Goal: Transaction & Acquisition: Purchase product/service

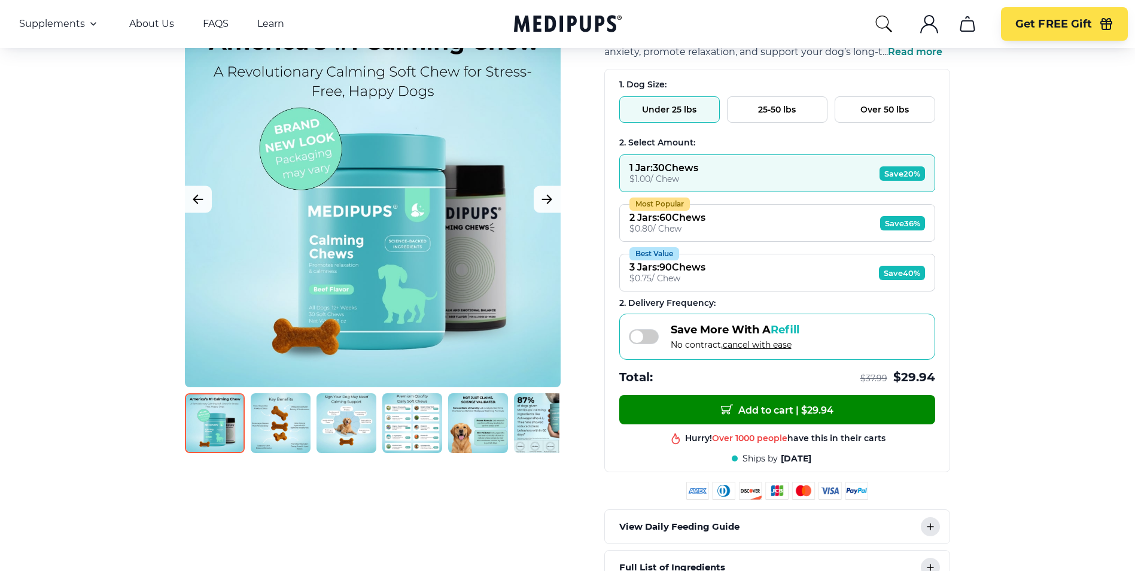
scroll to position [299, 0]
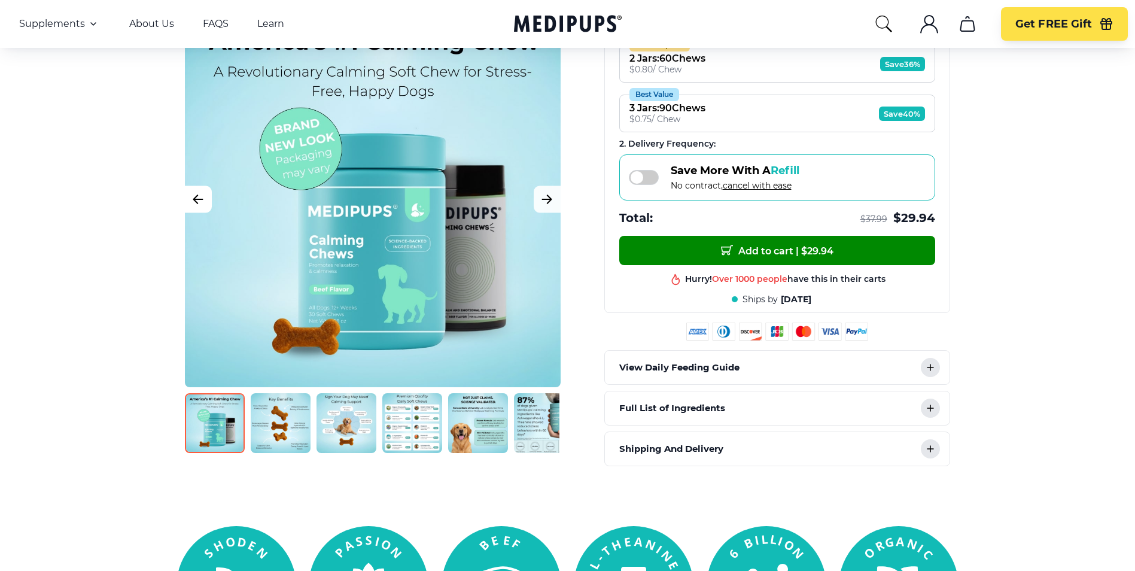
click at [200, 193] on icon "Previous Image" at bounding box center [198, 199] width 14 height 15
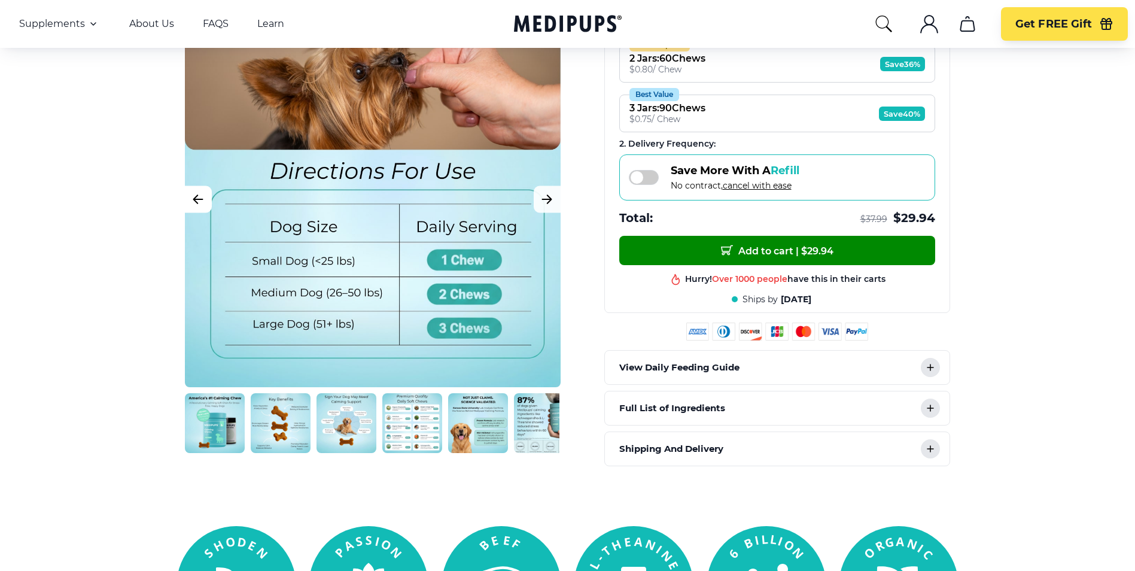
click at [198, 202] on icon "Previous Image" at bounding box center [198, 199] width 14 height 15
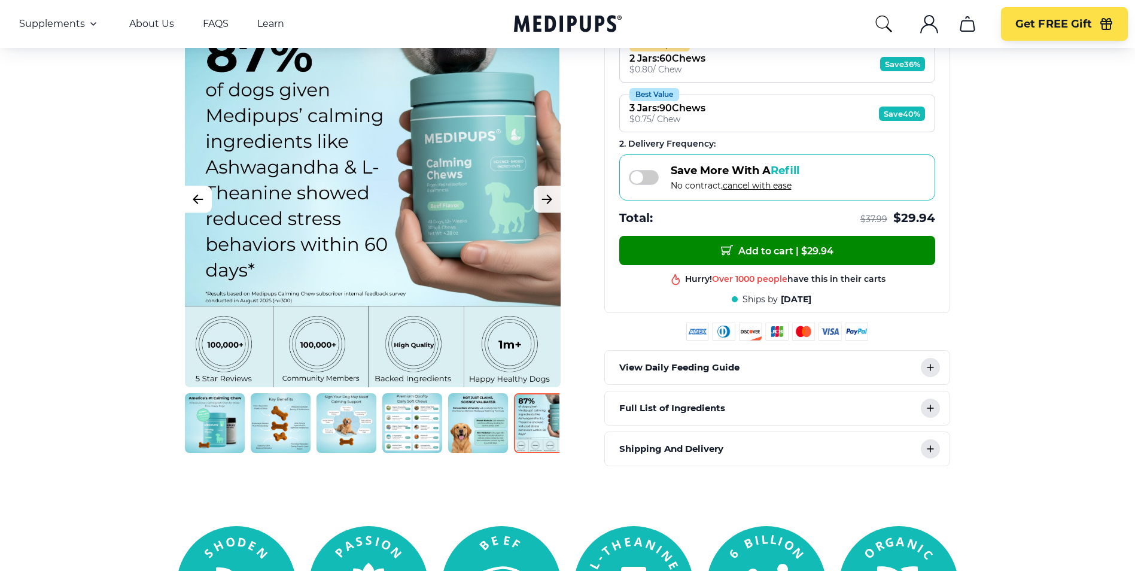
click at [198, 202] on icon "Previous Image" at bounding box center [198, 199] width 14 height 15
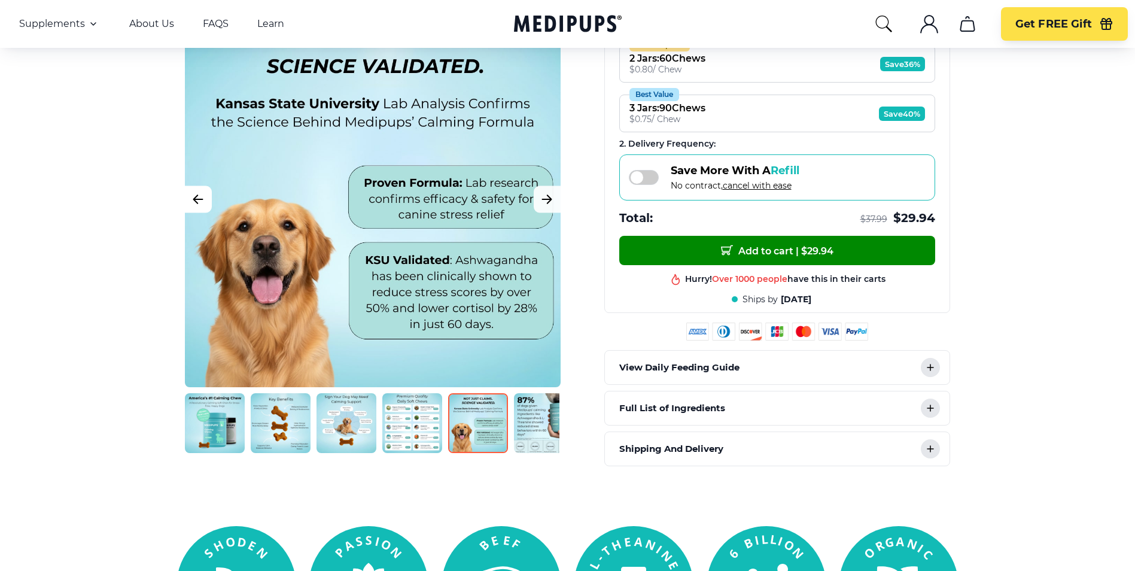
click at [198, 202] on icon "Previous Image" at bounding box center [198, 199] width 14 height 15
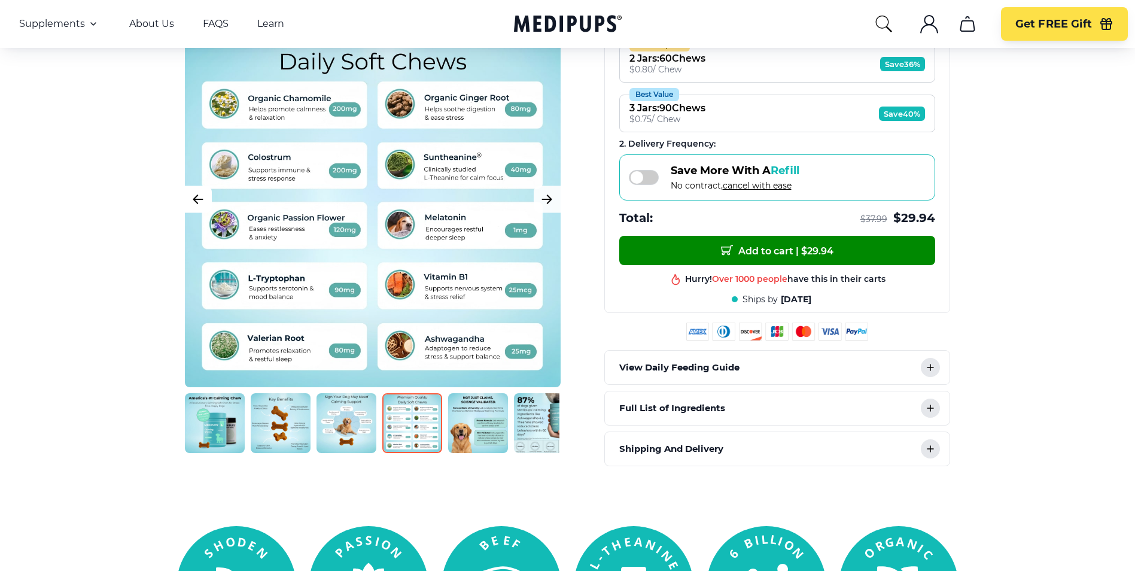
click at [198, 202] on icon "Previous Image" at bounding box center [198, 199] width 14 height 15
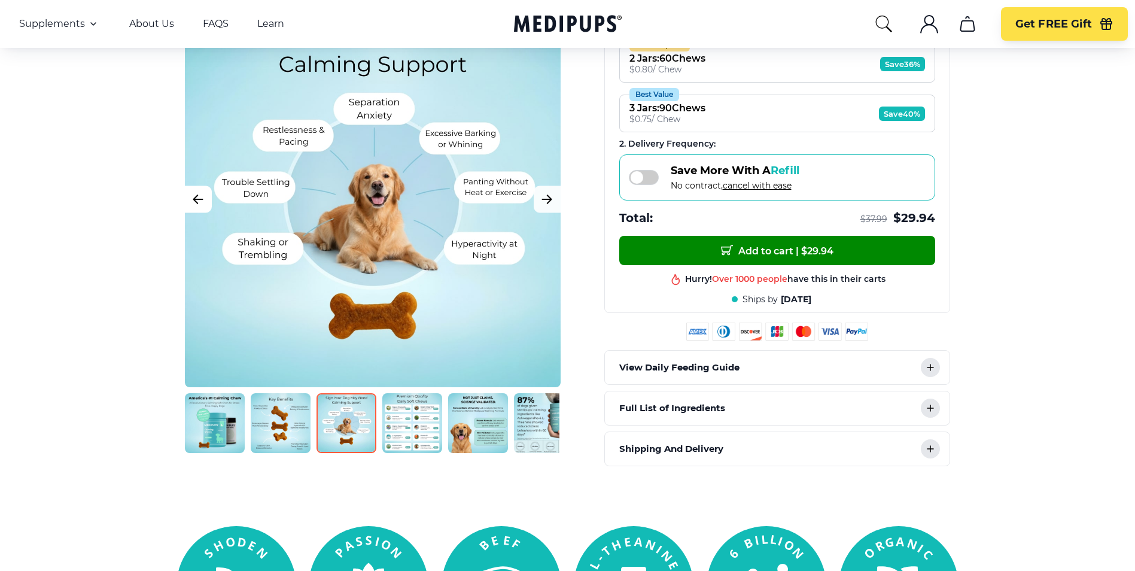
click at [198, 202] on icon "Previous Image" at bounding box center [198, 199] width 14 height 15
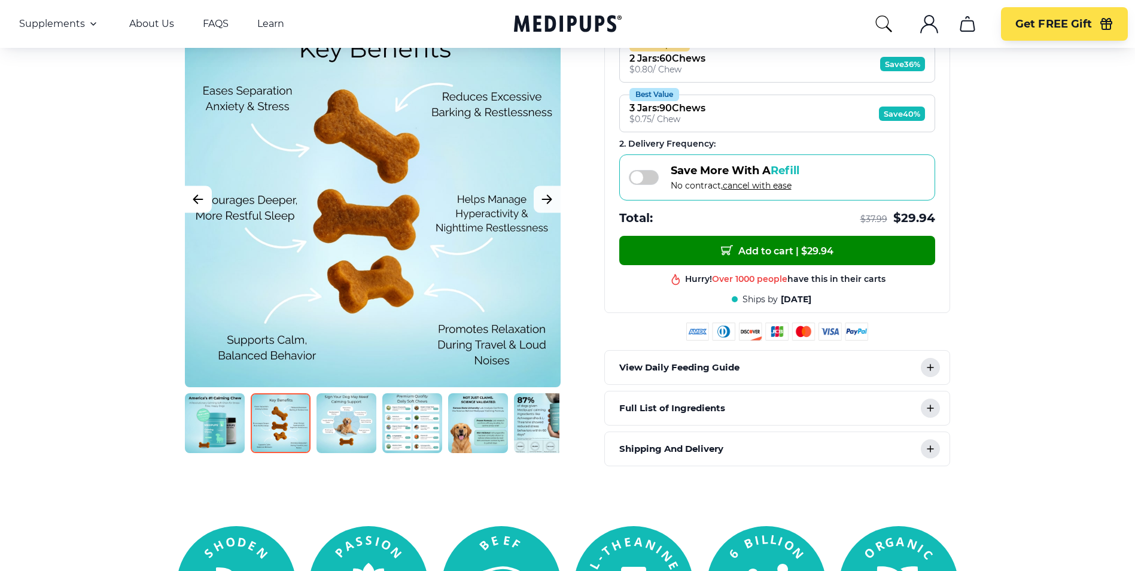
click at [198, 202] on icon "Previous Image" at bounding box center [198, 199] width 14 height 15
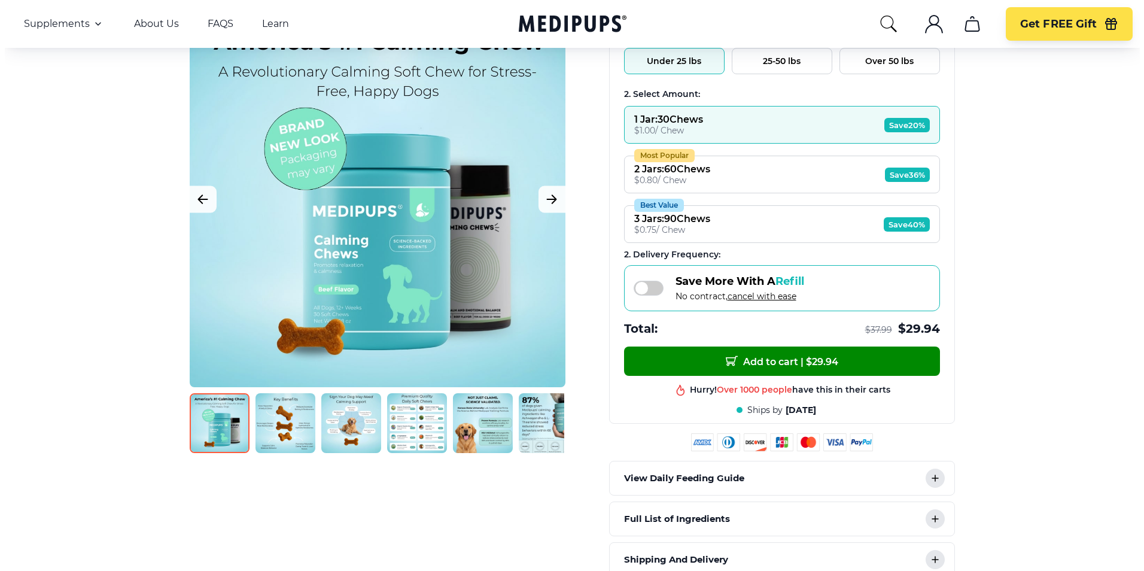
scroll to position [0, 0]
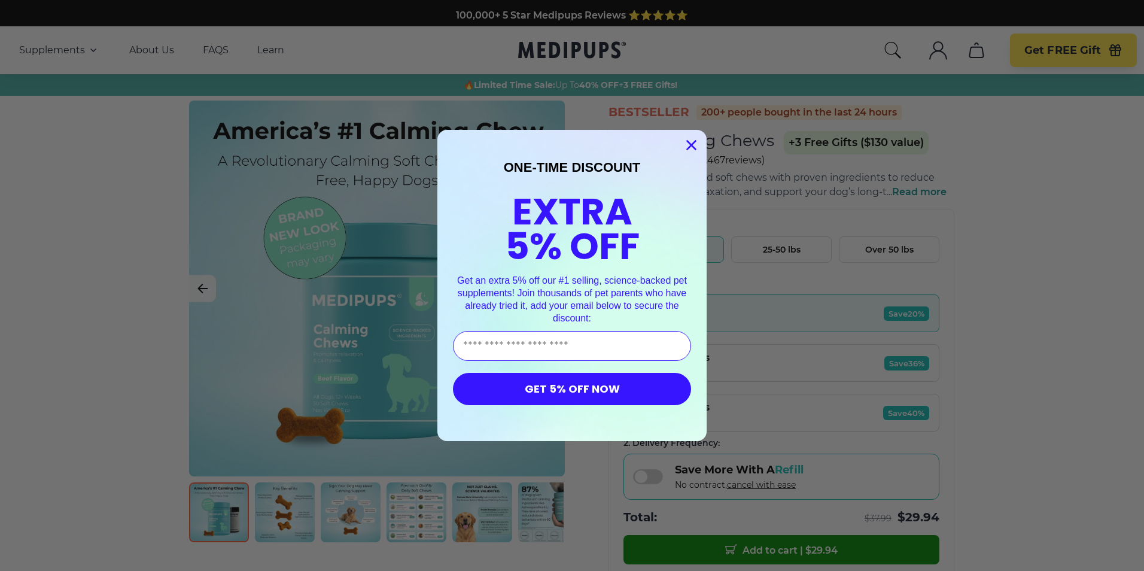
click at [689, 138] on circle "Close dialog" at bounding box center [692, 145] width 20 height 20
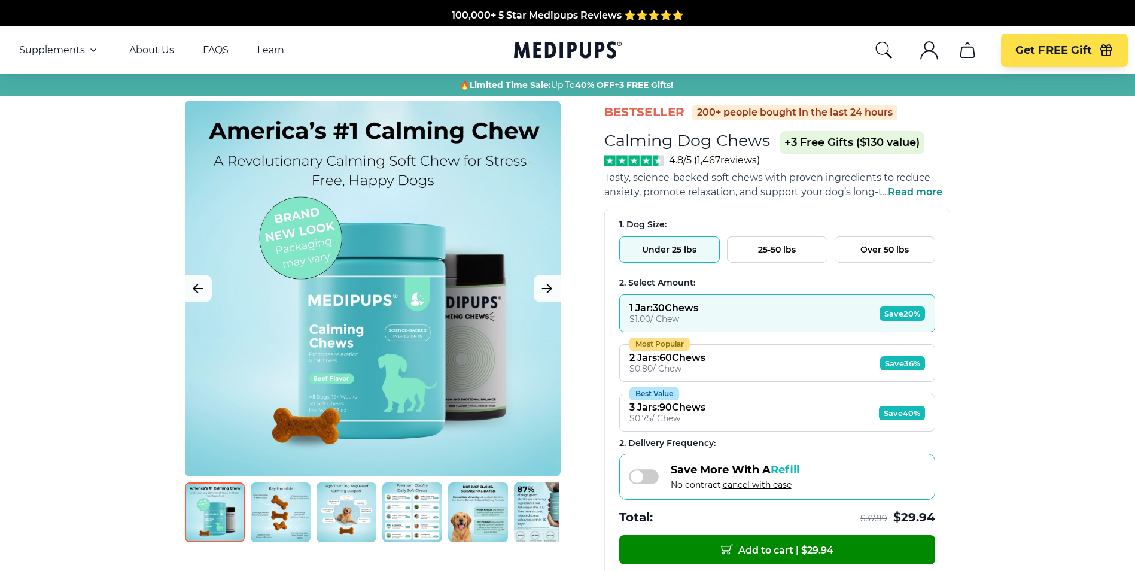
click at [378, 371] on div at bounding box center [373, 289] width 376 height 376
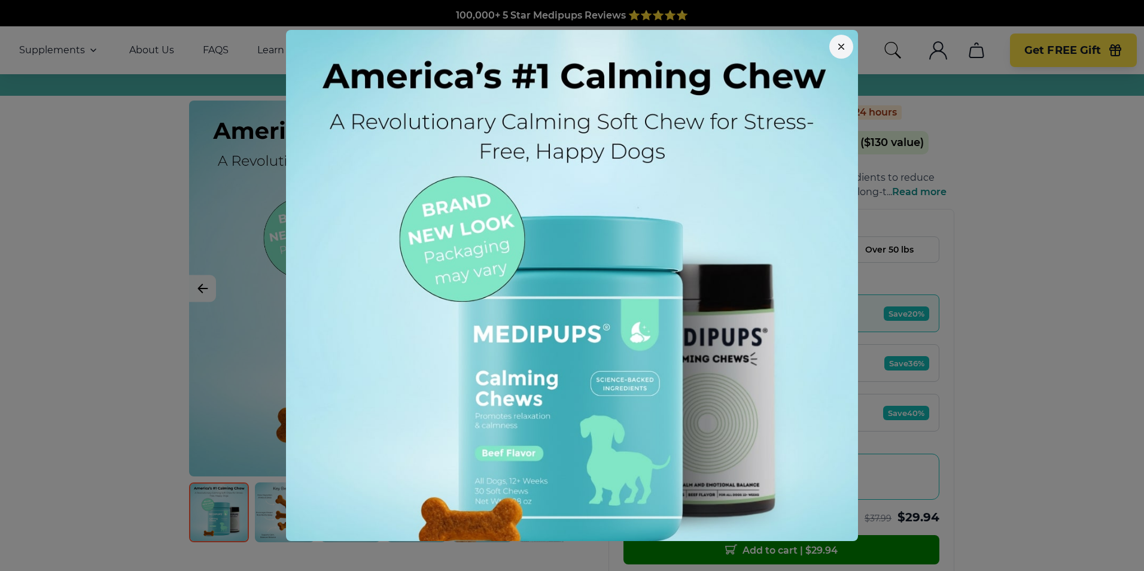
click at [839, 45] on icon "button" at bounding box center [841, 46] width 5 height 5
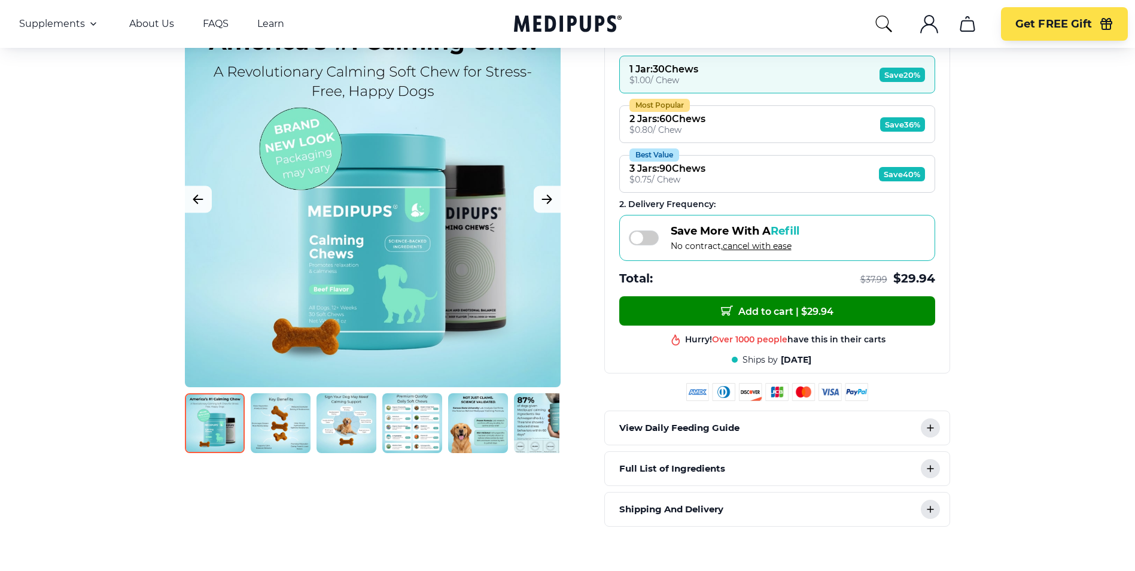
scroll to position [239, 0]
click at [279, 423] on img at bounding box center [281, 423] width 60 height 60
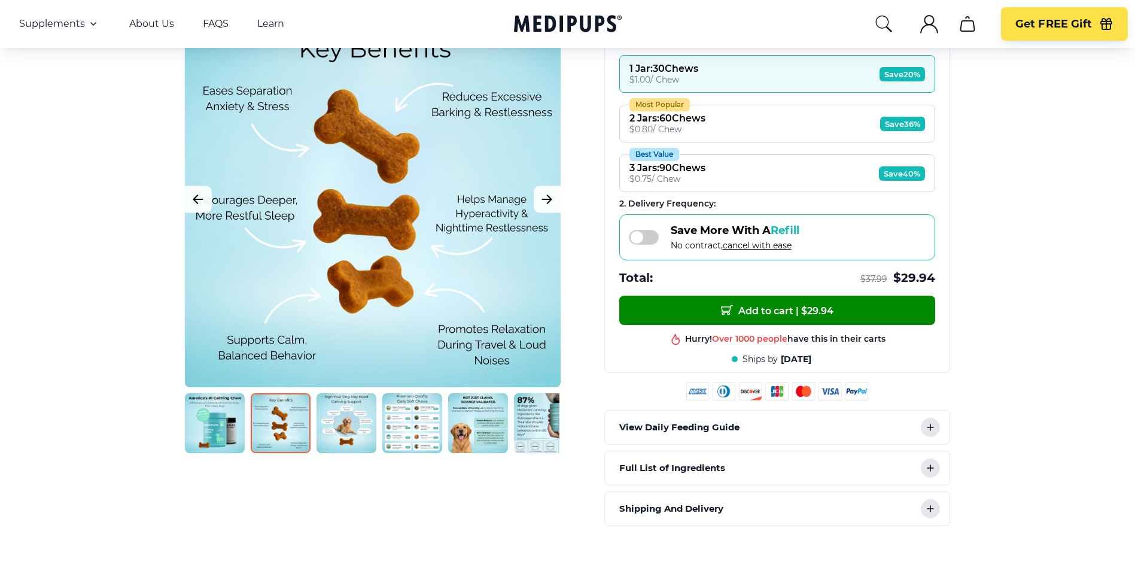
click at [338, 428] on img at bounding box center [347, 423] width 60 height 60
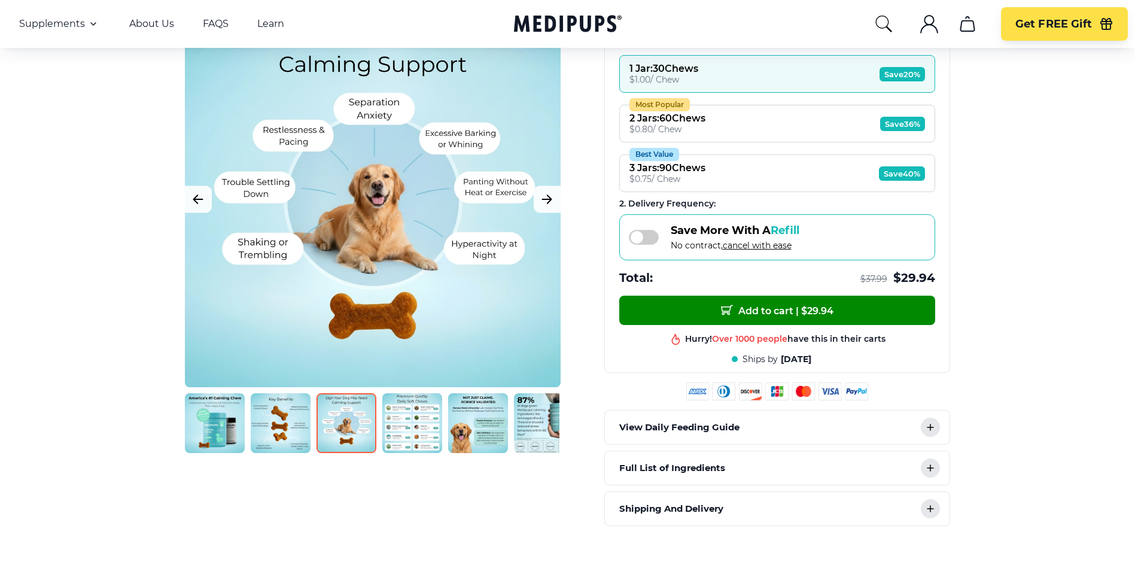
click at [406, 415] on img at bounding box center [412, 423] width 60 height 60
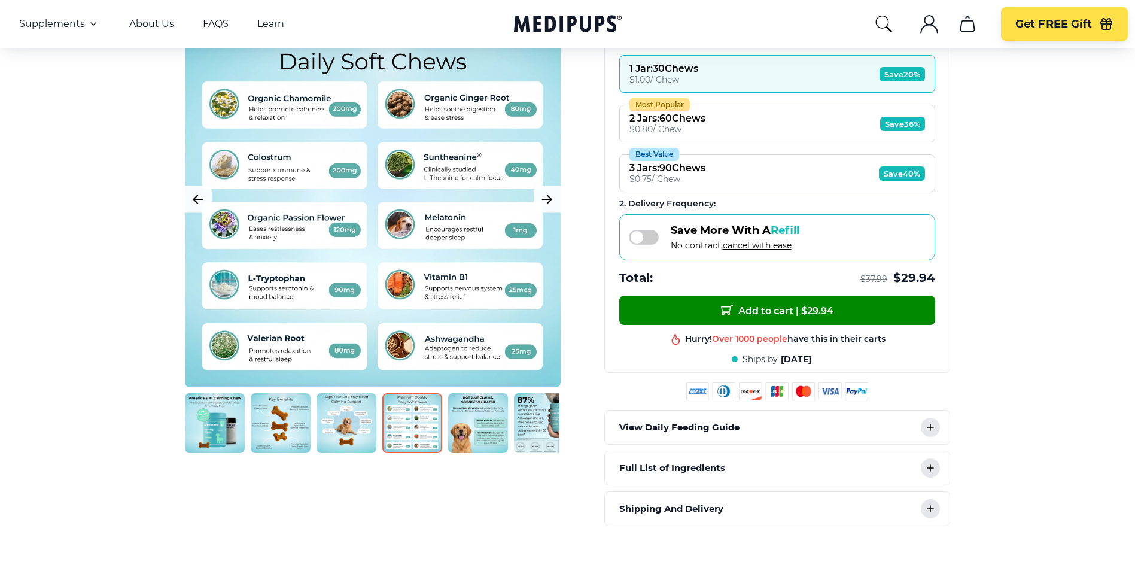
drag, startPoint x: 472, startPoint y: 421, endPoint x: 503, endPoint y: 424, distance: 31.3
click at [472, 421] on img at bounding box center [478, 423] width 60 height 60
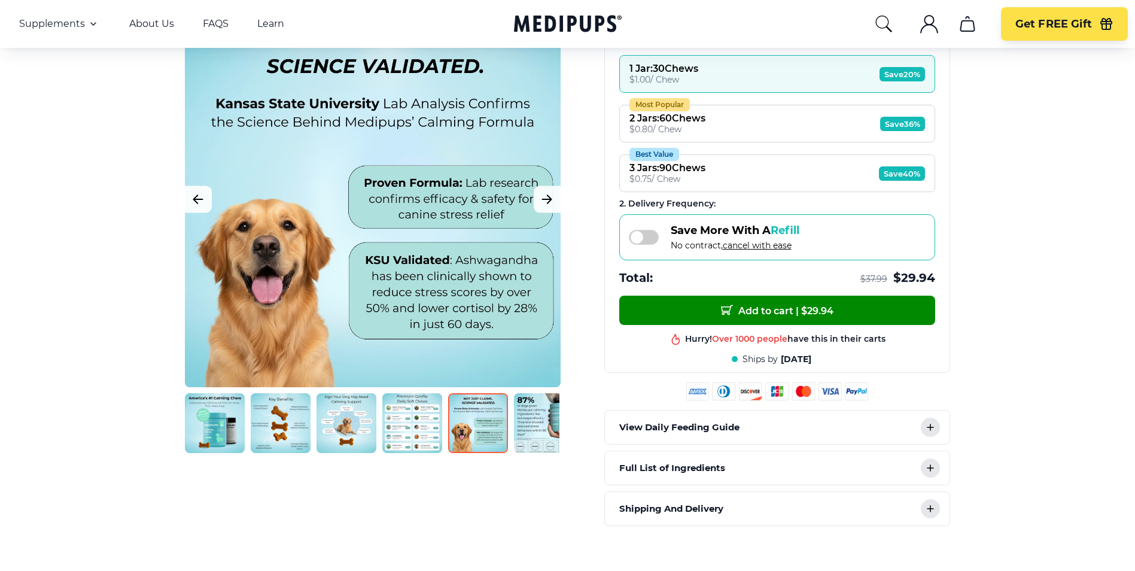
click at [505, 424] on img at bounding box center [478, 423] width 60 height 60
click at [521, 423] on img at bounding box center [544, 423] width 60 height 60
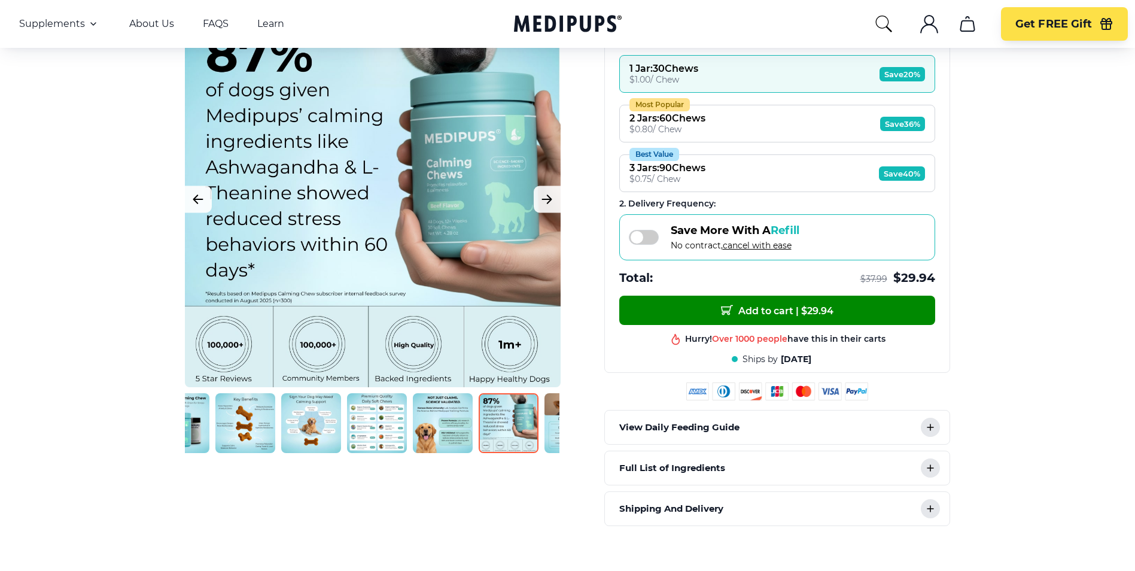
scroll to position [0, 80]
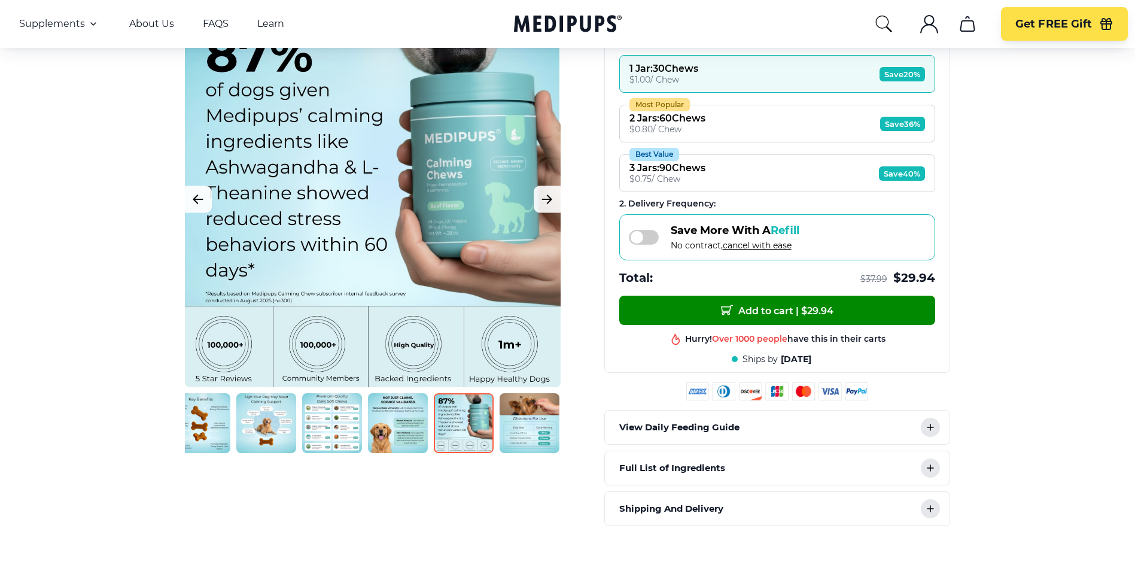
drag, startPoint x: 538, startPoint y: 424, endPoint x: 342, endPoint y: 443, distance: 197.2
click at [342, 445] on div at bounding box center [372, 423] width 375 height 60
click at [549, 425] on img at bounding box center [530, 423] width 60 height 60
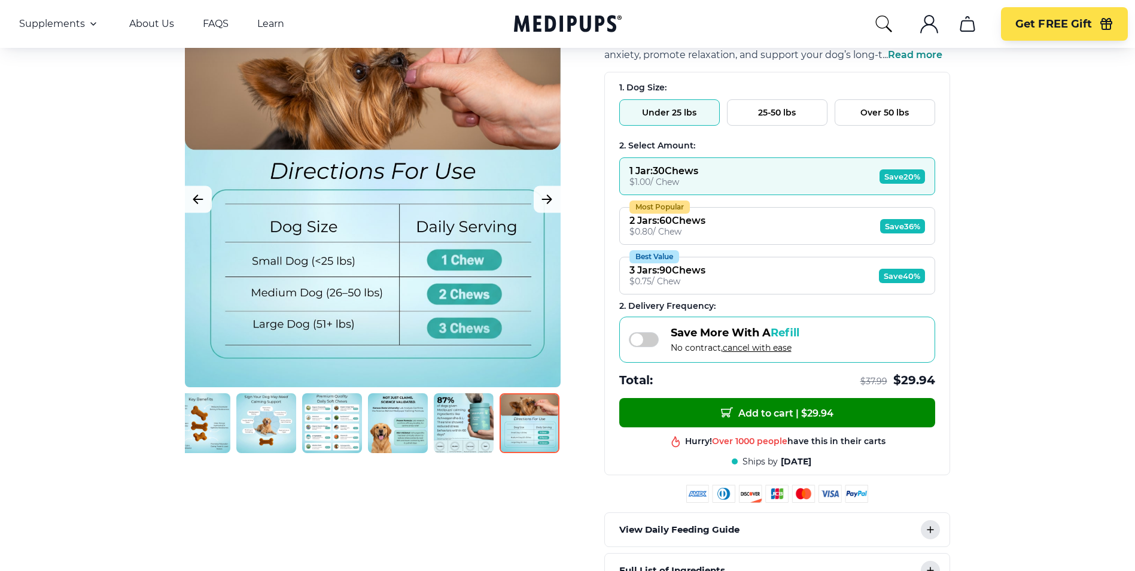
scroll to position [0, 0]
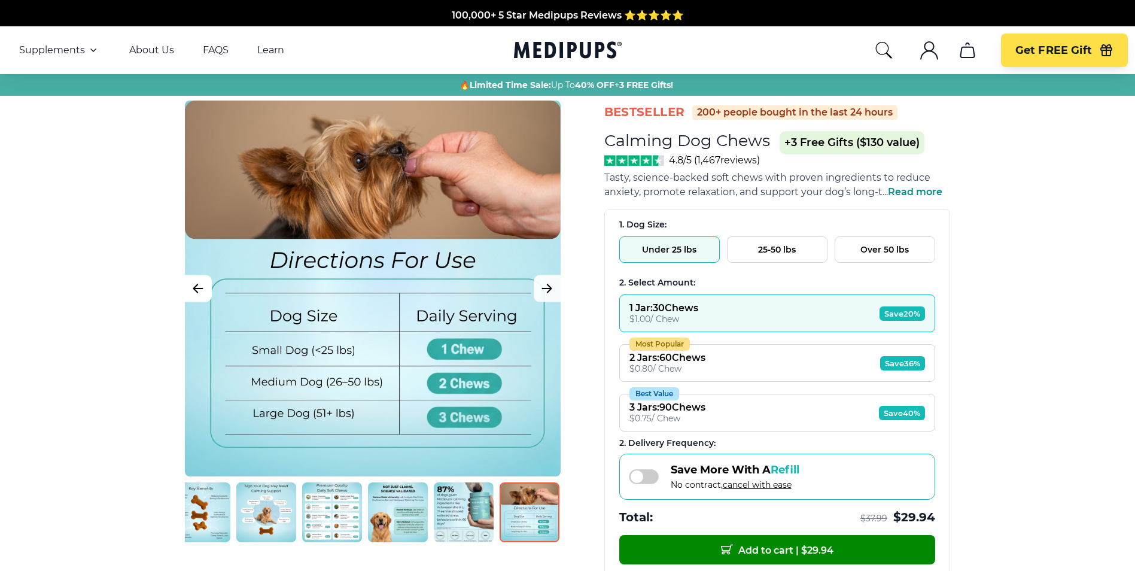
click at [195, 285] on icon "Previous Image" at bounding box center [198, 288] width 14 height 15
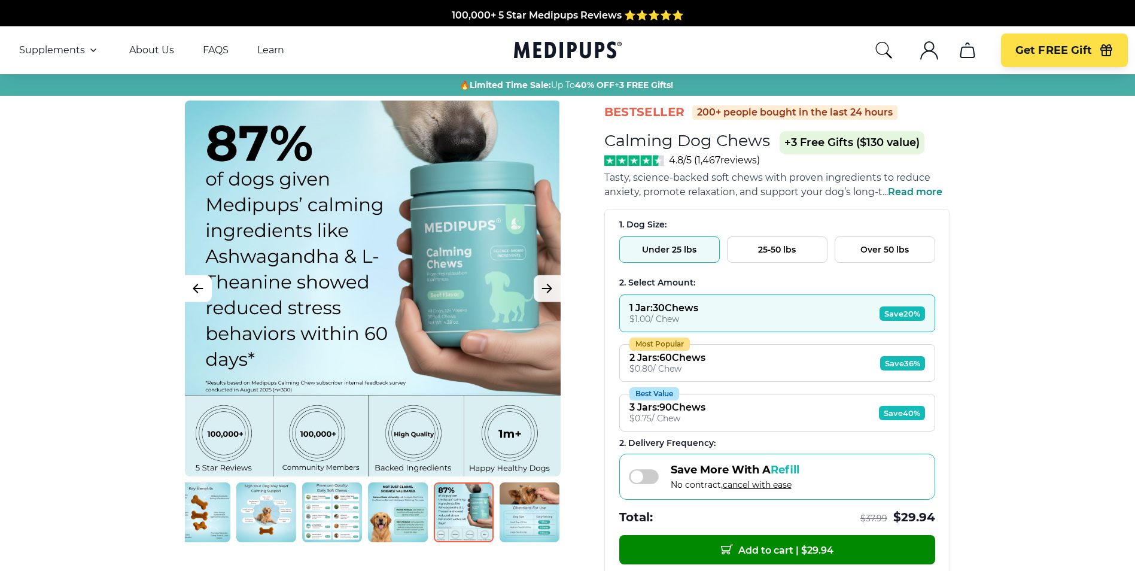
click at [195, 285] on icon "Previous Image" at bounding box center [198, 288] width 14 height 15
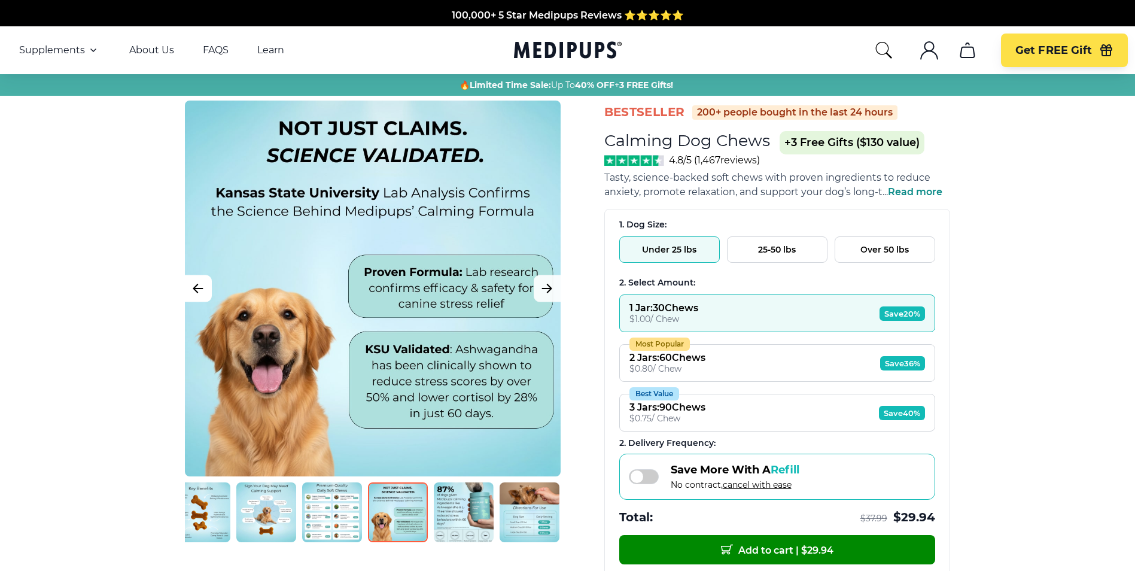
click at [195, 285] on icon "Previous Image" at bounding box center [198, 288] width 14 height 15
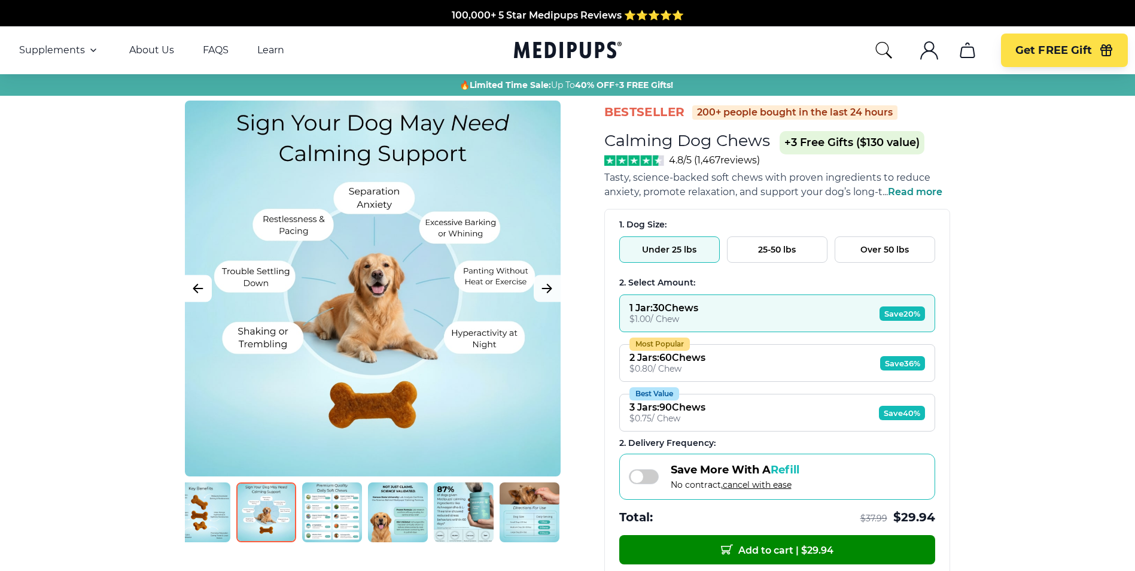
click at [195, 285] on icon "Previous Image" at bounding box center [198, 288] width 14 height 15
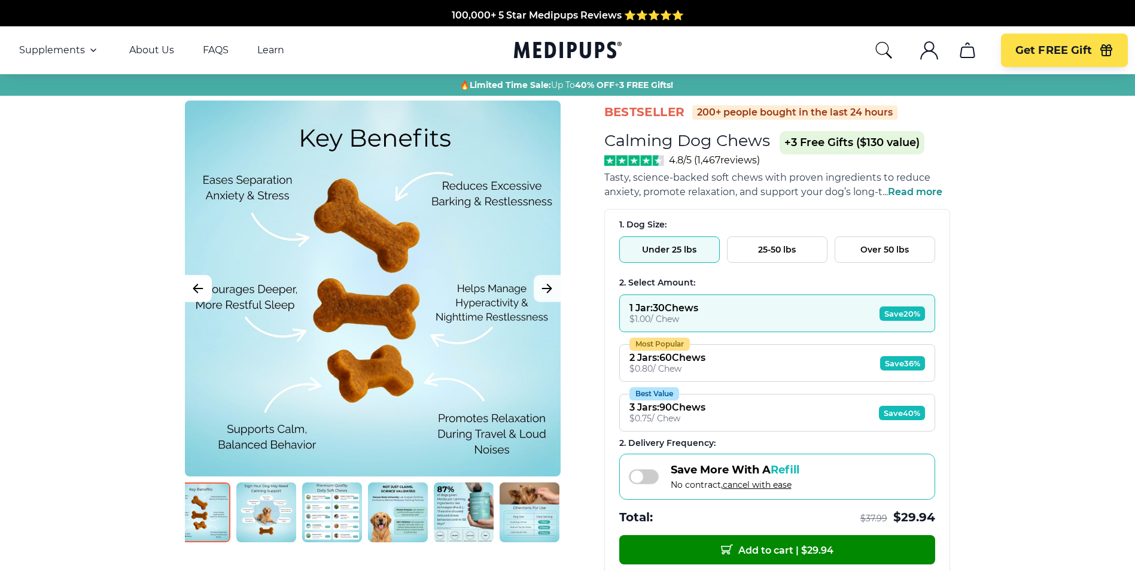
click at [195, 285] on icon "Previous Image" at bounding box center [198, 288] width 14 height 15
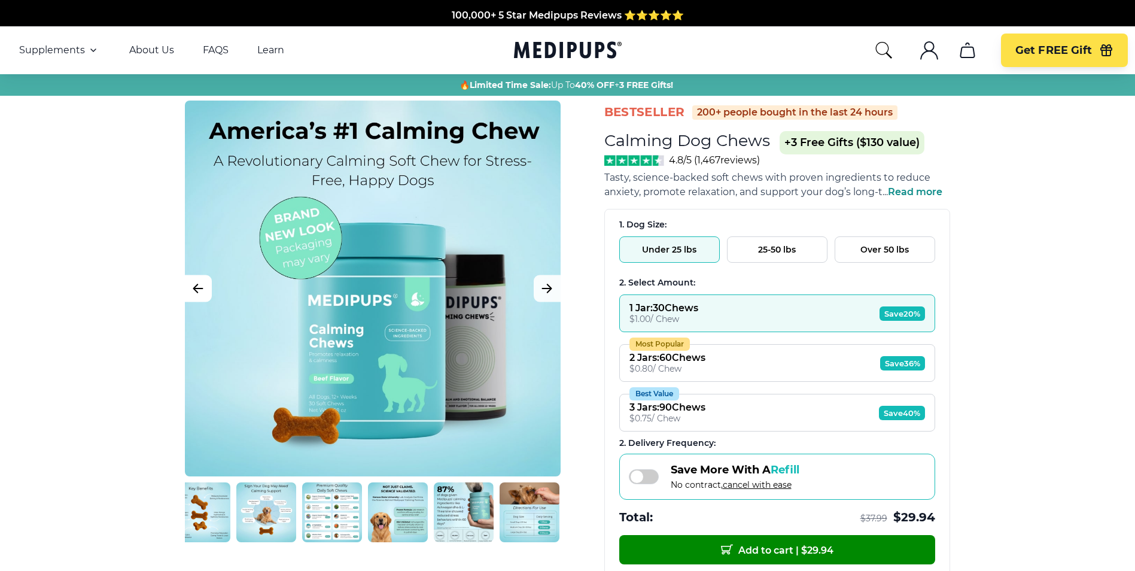
click at [195, 285] on icon "Previous Image" at bounding box center [198, 288] width 14 height 15
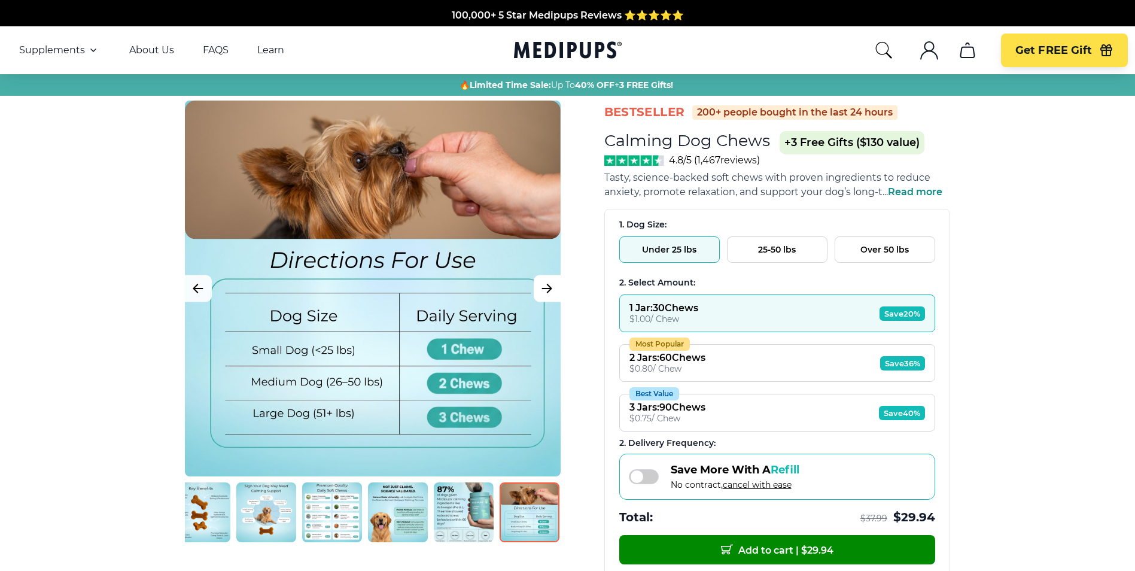
click at [556, 288] on button "Next Image" at bounding box center [547, 288] width 27 height 27
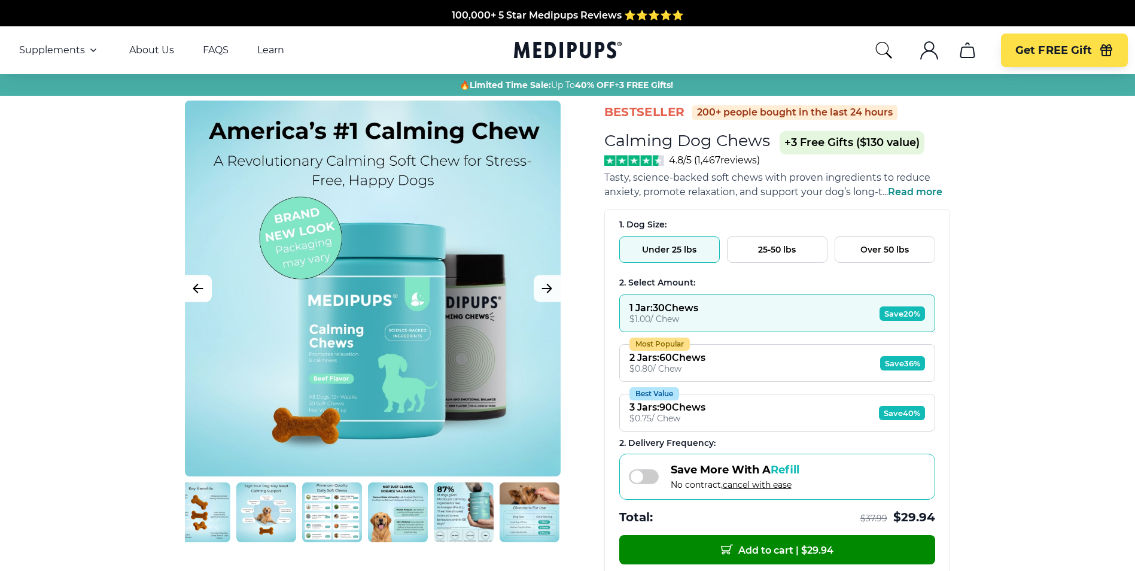
click at [196, 287] on icon "Previous Image" at bounding box center [198, 288] width 14 height 15
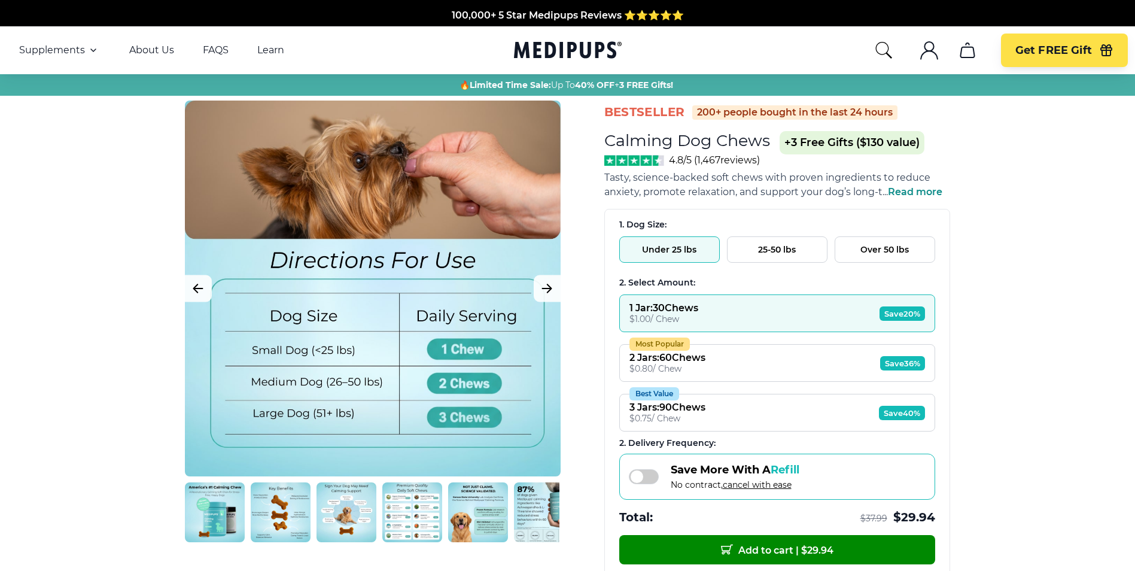
drag, startPoint x: 210, startPoint y: 496, endPoint x: 515, endPoint y: 496, distance: 305.2
click at [515, 496] on div at bounding box center [372, 512] width 375 height 60
click at [210, 521] on img at bounding box center [215, 512] width 60 height 60
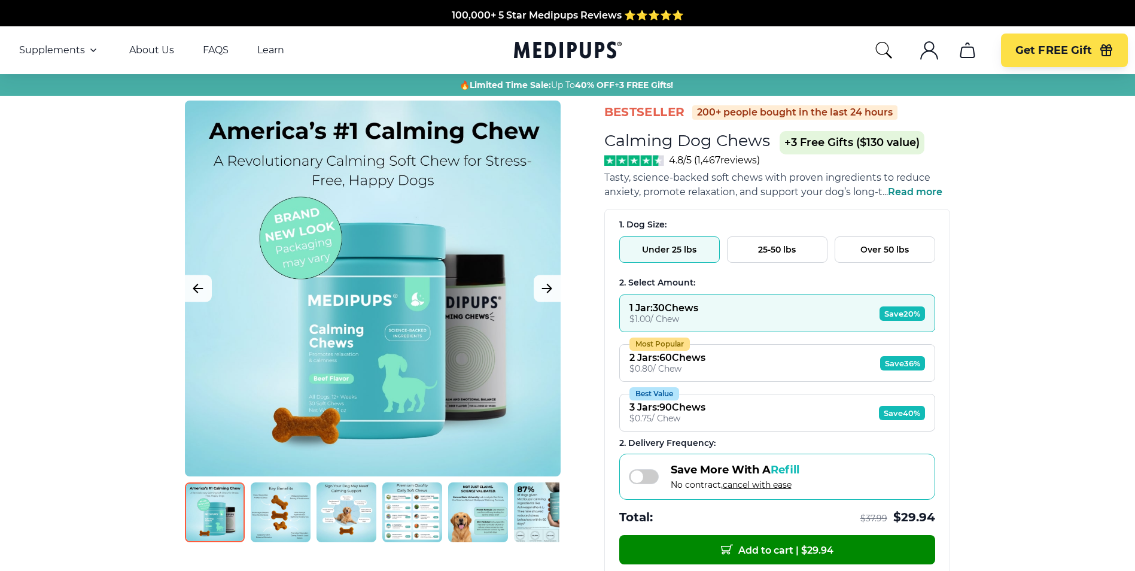
click at [369, 320] on div at bounding box center [373, 289] width 376 height 376
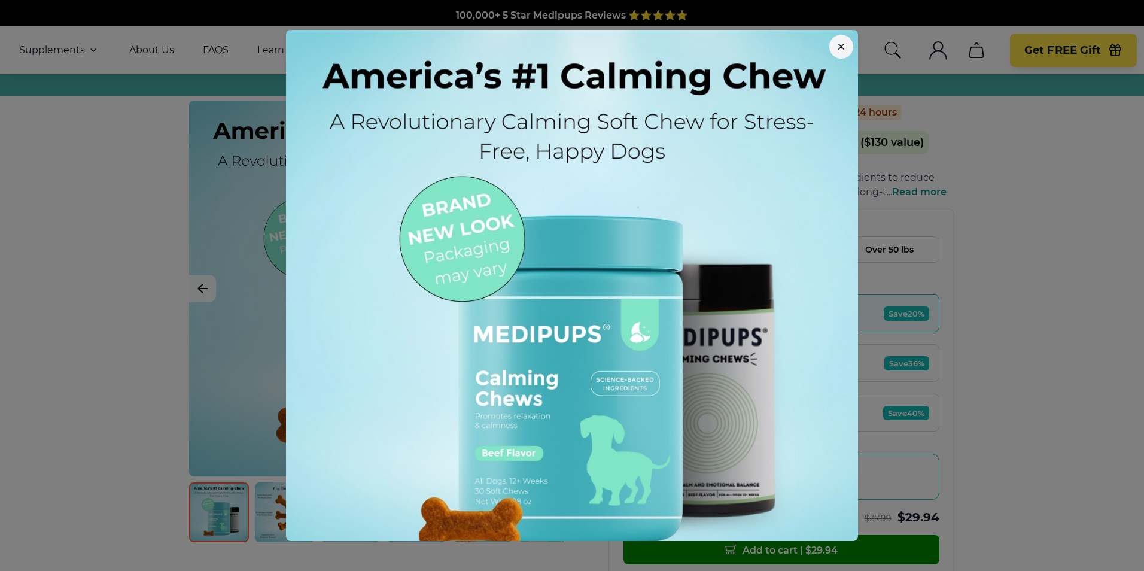
click at [552, 336] on img at bounding box center [572, 316] width 572 height 572
click at [838, 45] on icon "button" at bounding box center [841, 47] width 6 height 6
